Goal: Information Seeking & Learning: Learn about a topic

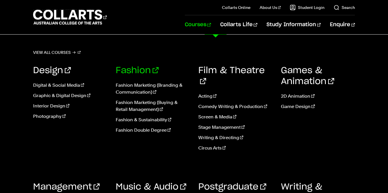
click at [143, 72] on link "Fashion" at bounding box center [137, 70] width 43 height 9
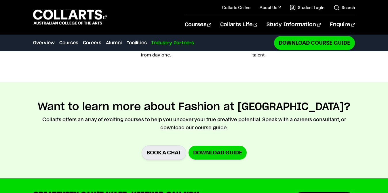
scroll to position [1642, 0]
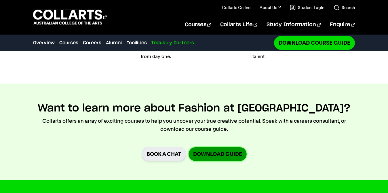
click at [231, 147] on link "Download Guide" at bounding box center [218, 154] width 58 height 14
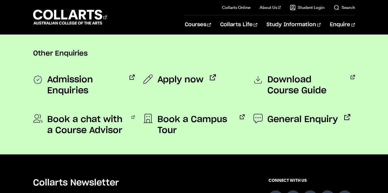
scroll to position [461, 0]
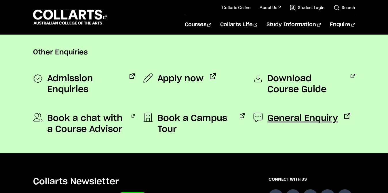
click at [280, 117] on span "General Enquiry" at bounding box center [302, 118] width 71 height 11
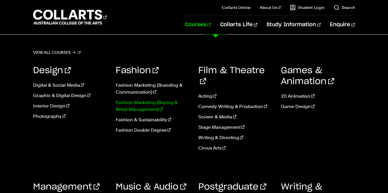
scroll to position [22, 0]
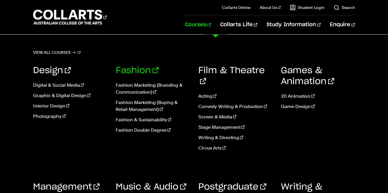
click at [140, 69] on link "Fashion" at bounding box center [137, 70] width 43 height 9
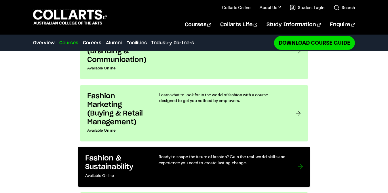
scroll to position [472, 0]
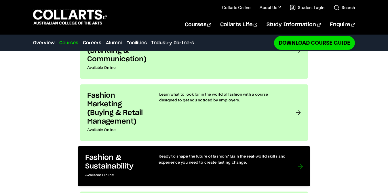
click at [297, 146] on link "Fashion & Sustainability Available Online Ready to shape the future of fashion?…" at bounding box center [194, 166] width 232 height 40
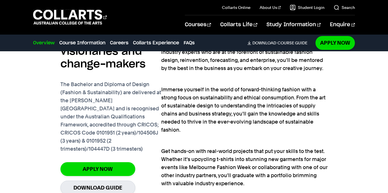
scroll to position [412, 0]
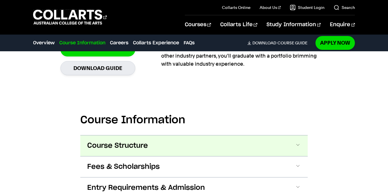
click at [250, 138] on button "Course Structure" at bounding box center [193, 145] width 227 height 21
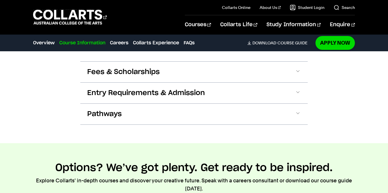
scroll to position [1046, 0]
